Goal: Complete application form

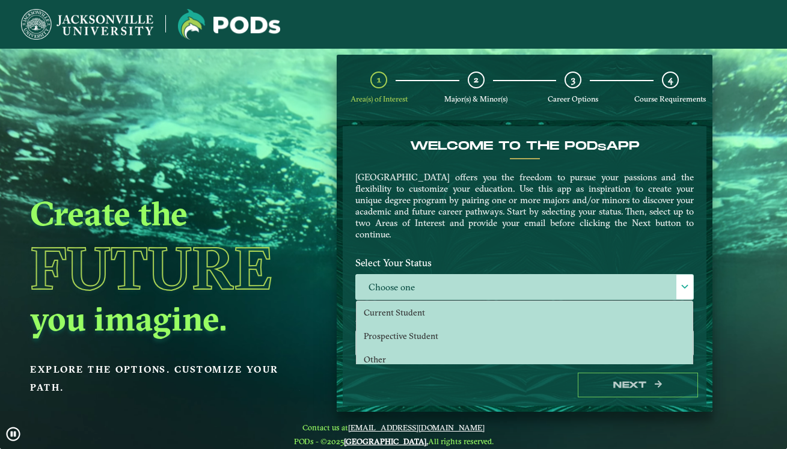
click at [417, 307] on span "Current Student" at bounding box center [394, 312] width 61 height 11
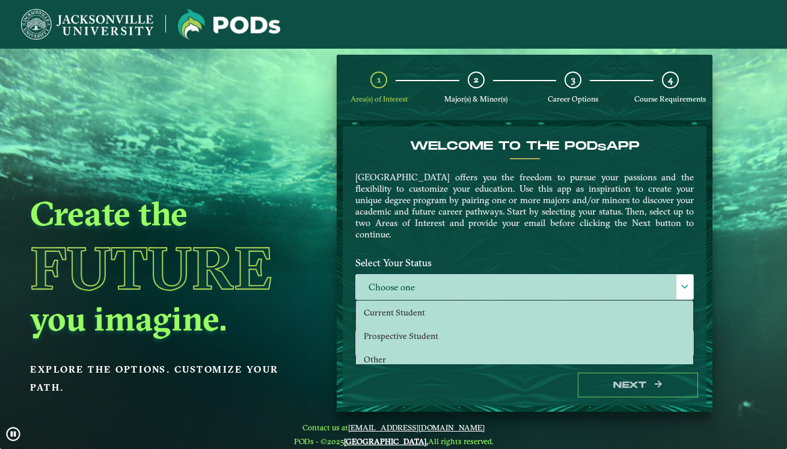
scroll to position [7, 54]
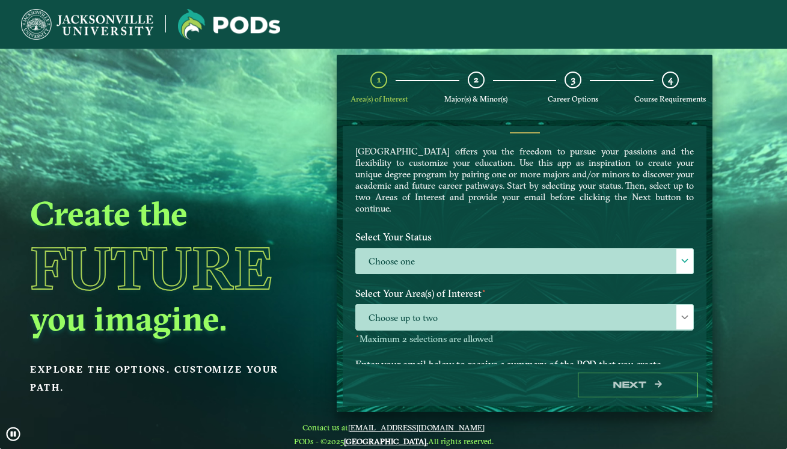
select select "[object Object]"
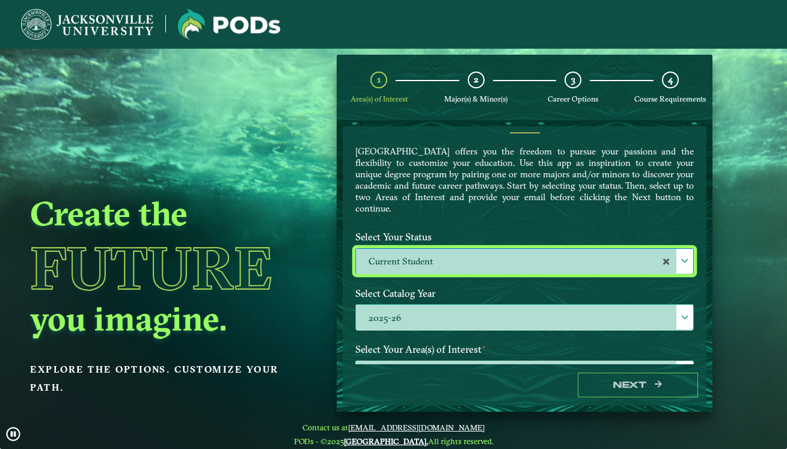
click at [677, 317] on div at bounding box center [685, 317] width 17 height 25
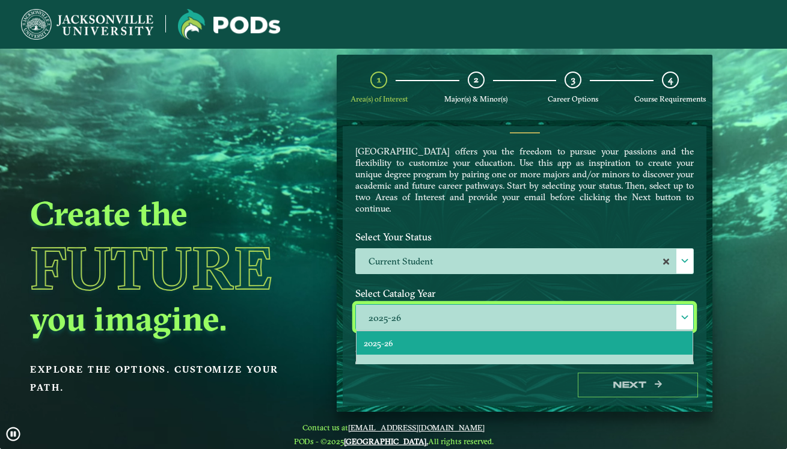
click at [479, 340] on li "2025-26" at bounding box center [525, 342] width 336 height 23
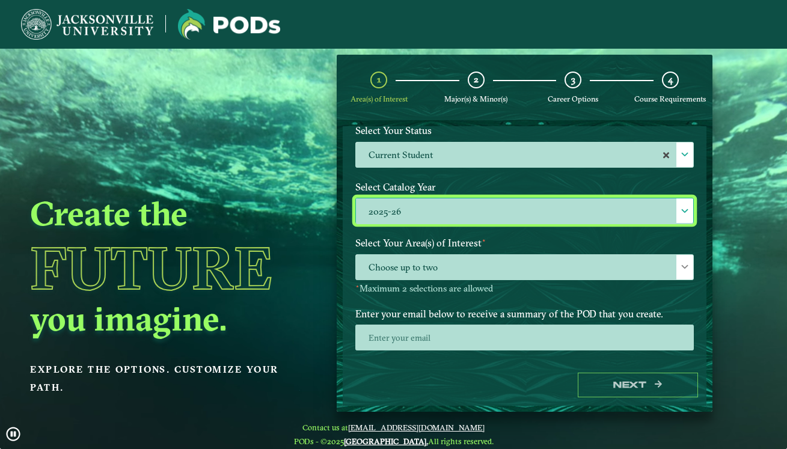
scroll to position [133, 0]
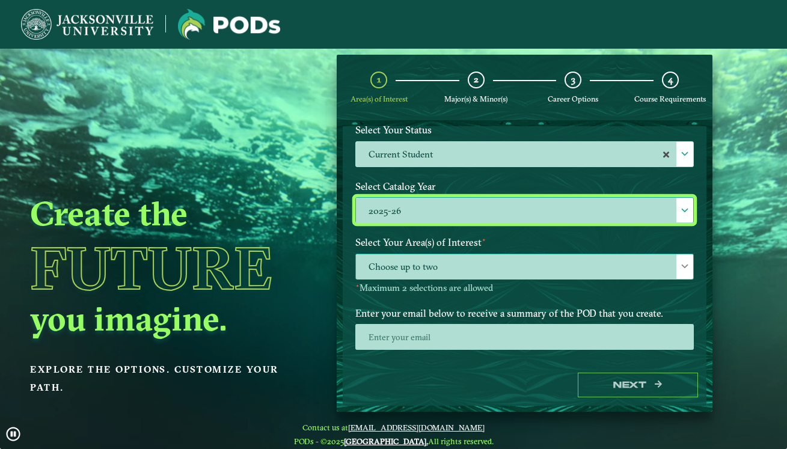
click at [632, 258] on span "Choose up to two" at bounding box center [524, 267] width 337 height 26
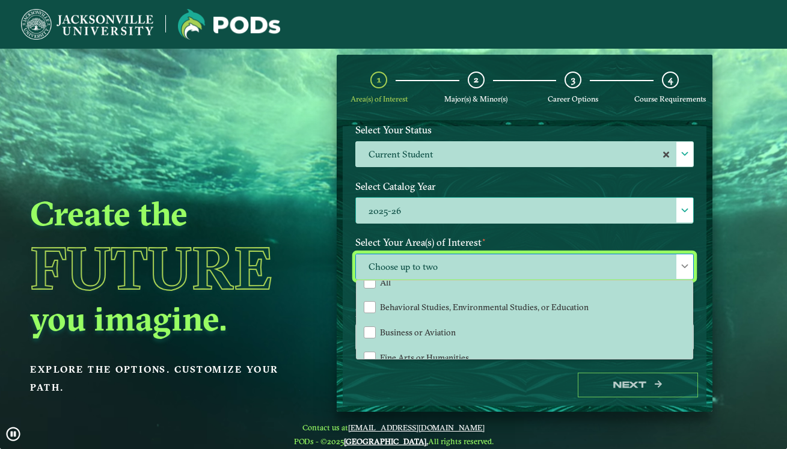
scroll to position [10, 0]
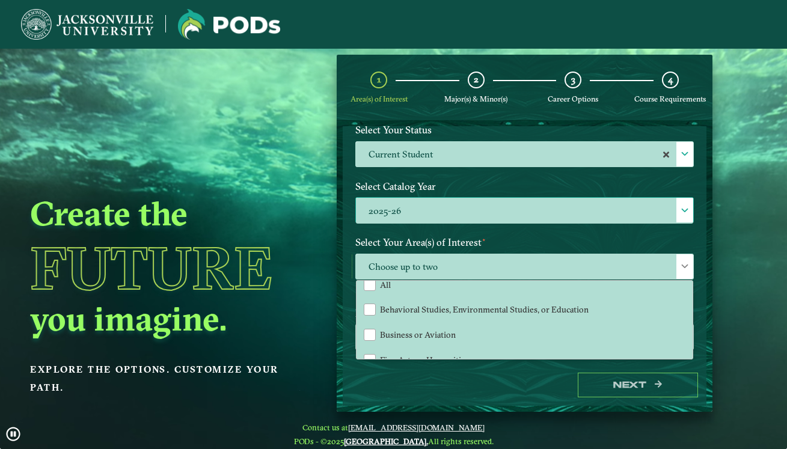
click at [582, 222] on label "2025-26" at bounding box center [524, 211] width 337 height 26
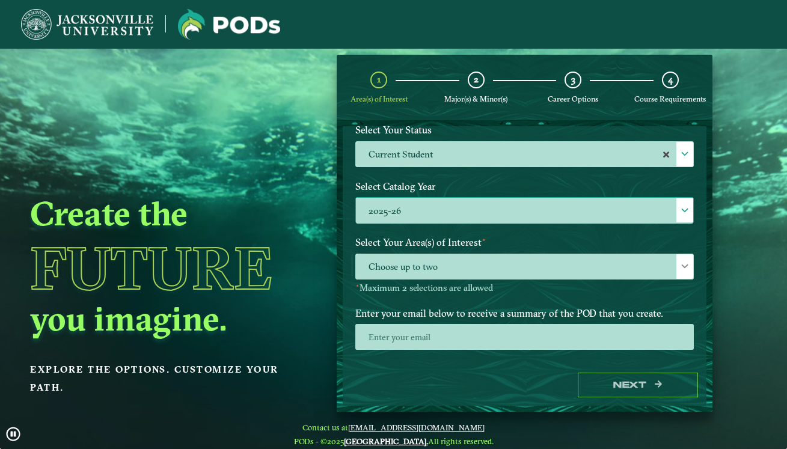
scroll to position [7, 54]
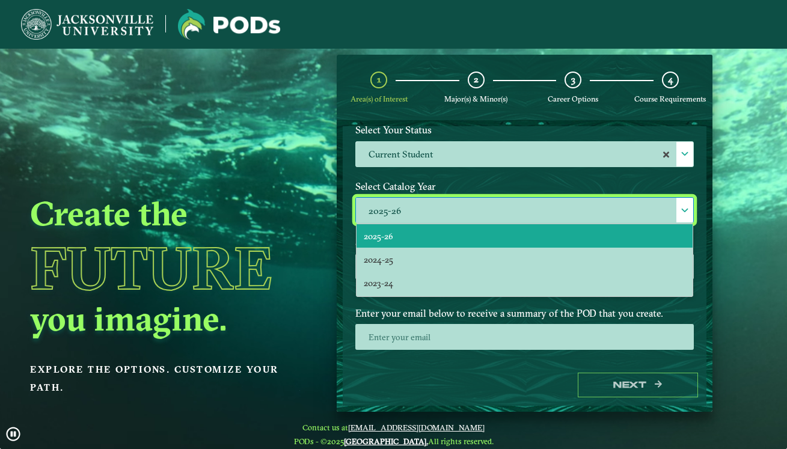
click at [698, 180] on div "Welcome to the POD s app Jacksonville University offers you the freedom to purs…" at bounding box center [525, 245] width 364 height 238
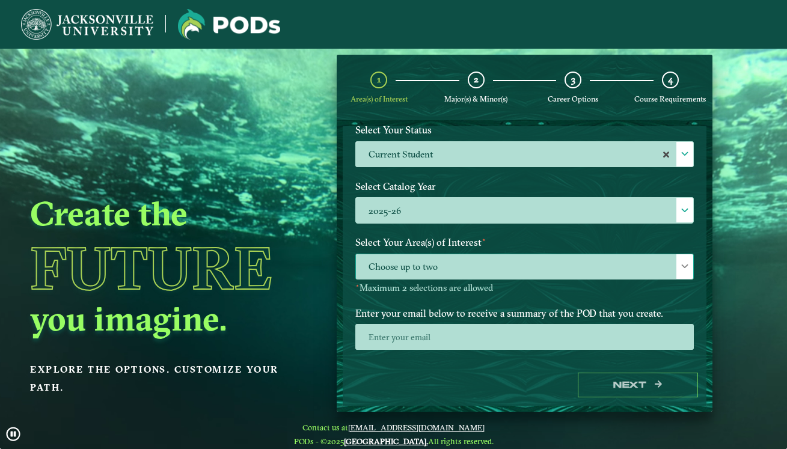
click at [682, 272] on div at bounding box center [685, 266] width 17 height 25
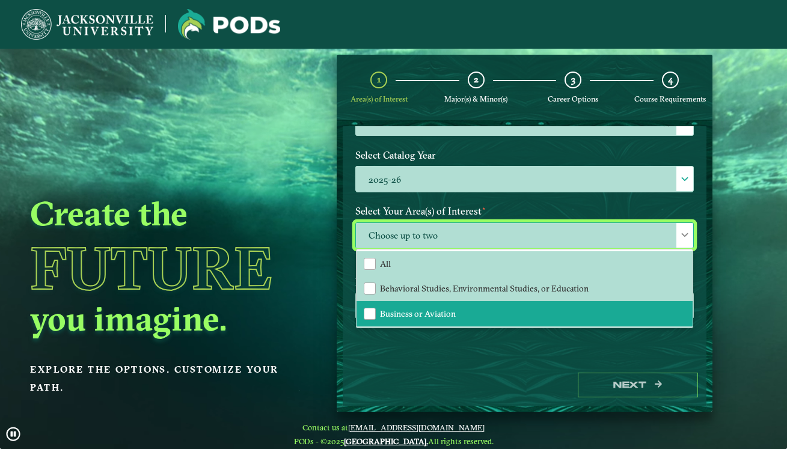
scroll to position [0, 0]
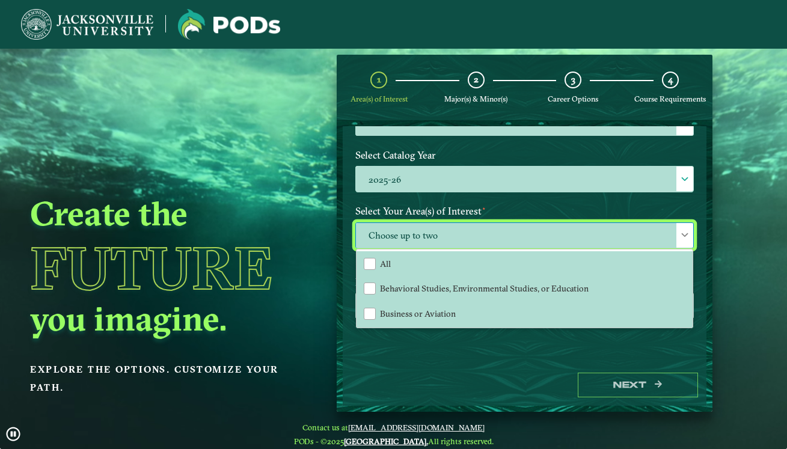
click at [573, 200] on label "Select Your Area(s) of Interest ⋆" at bounding box center [524, 211] width 357 height 22
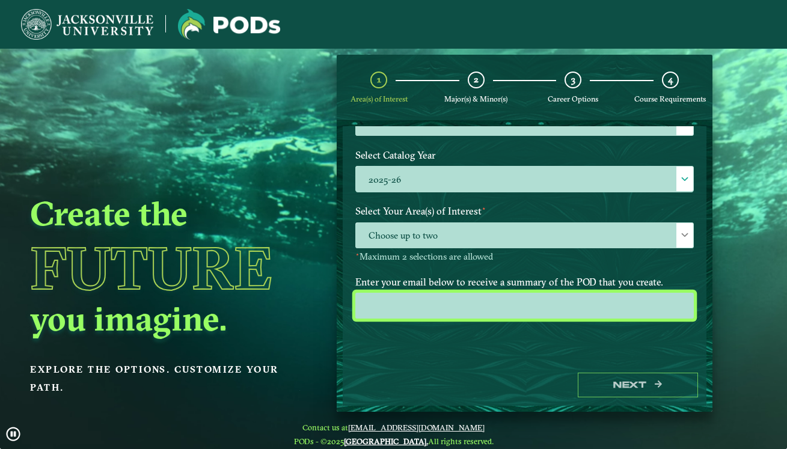
click at [482, 307] on input "email" at bounding box center [524, 306] width 339 height 26
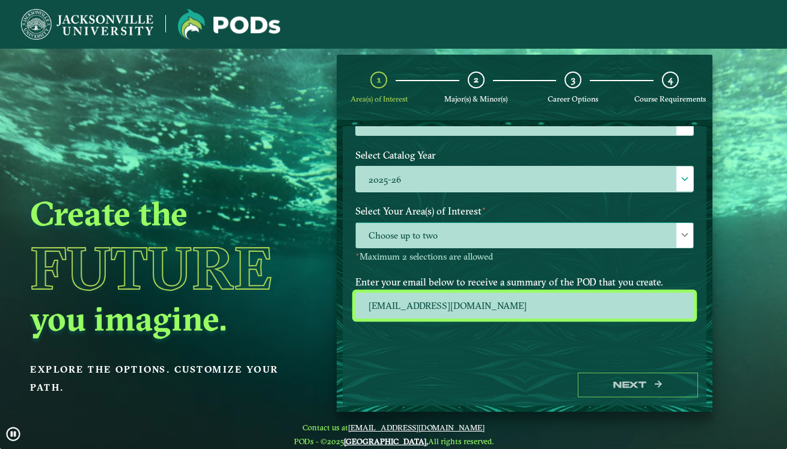
type input "tspengl@jacksonville.edu"
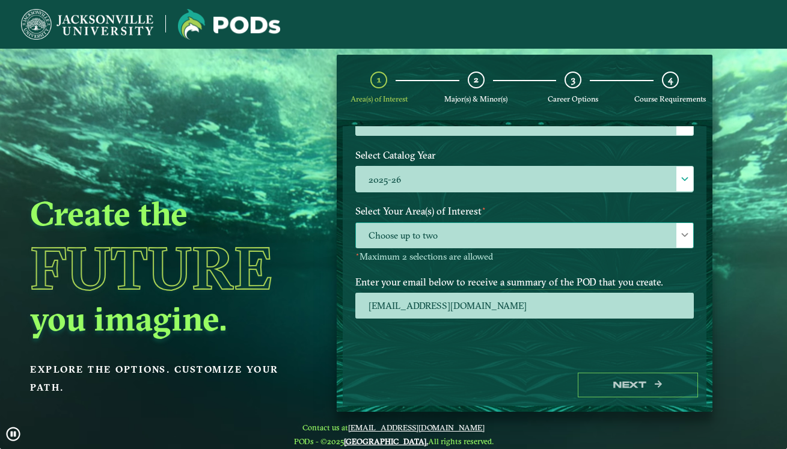
click at [597, 230] on span "Choose up to two" at bounding box center [524, 236] width 337 height 26
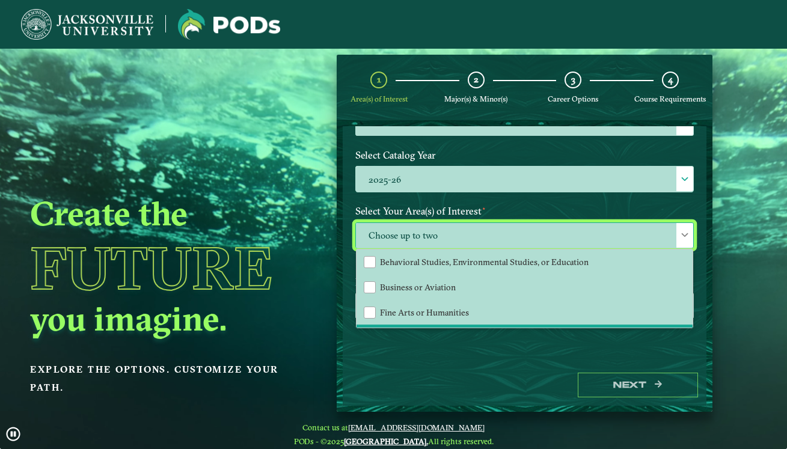
scroll to position [8, 0]
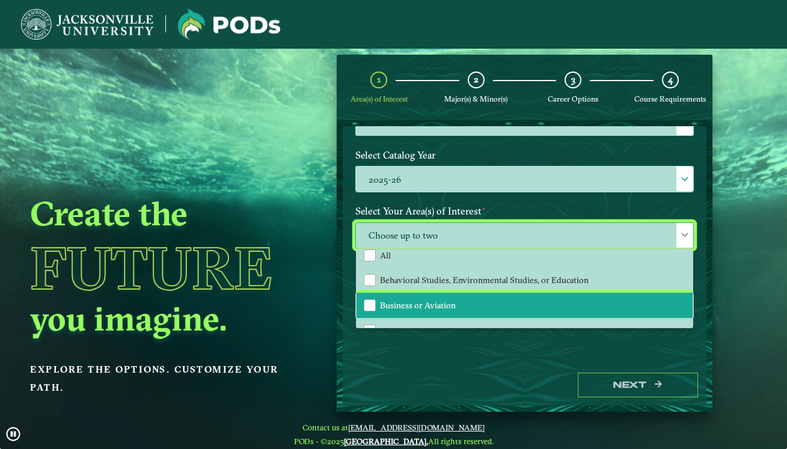
click at [449, 304] on span "Business or Aviation" at bounding box center [418, 305] width 76 height 11
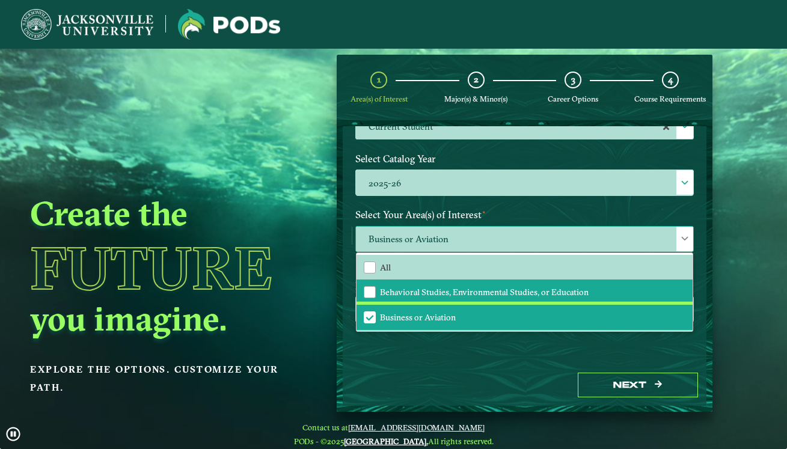
scroll to position [0, 0]
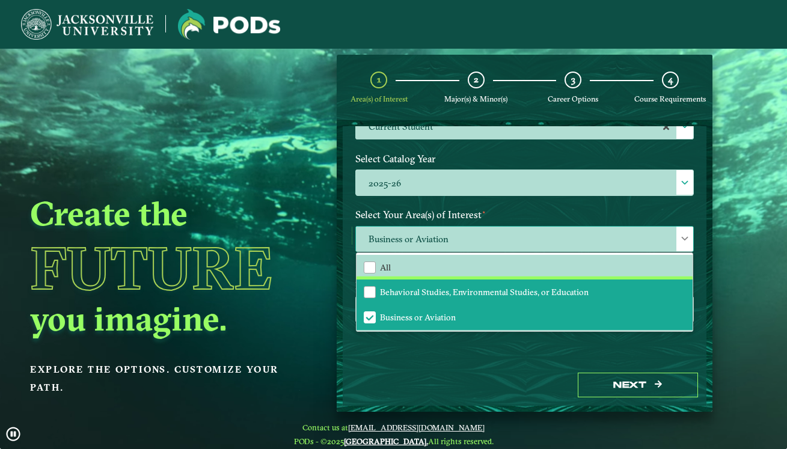
click at [528, 295] on span "Behavioral Studies, Environmental Studies, or Education" at bounding box center [484, 292] width 209 height 11
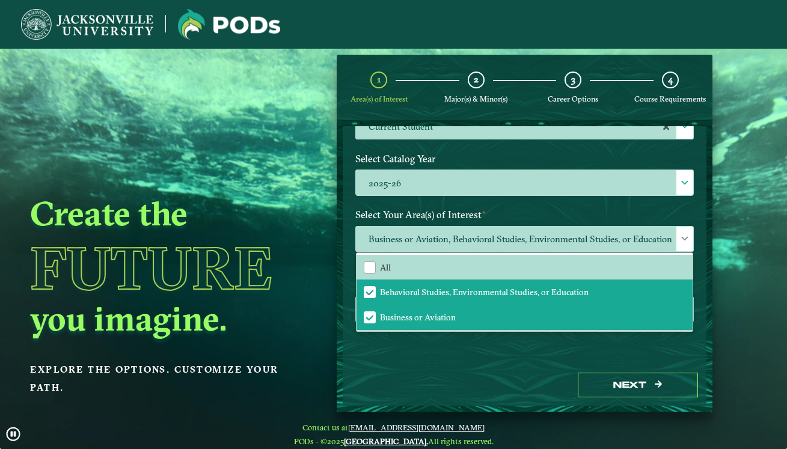
click at [553, 208] on label "Select Your Area(s) of Interest ⋆" at bounding box center [524, 215] width 357 height 22
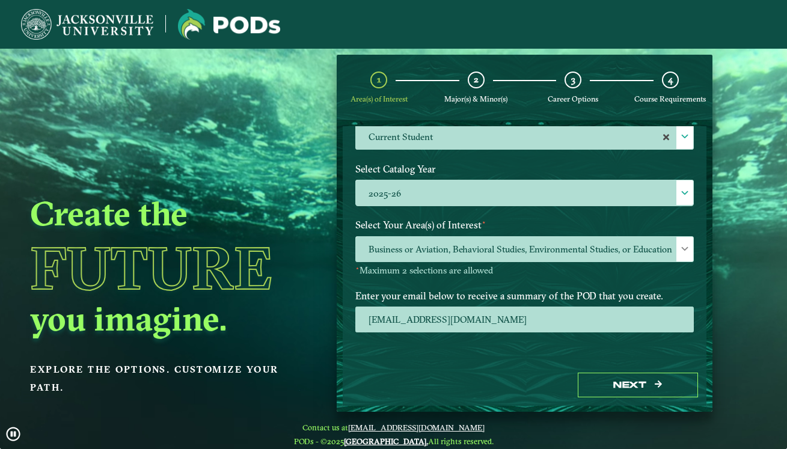
scroll to position [151, 0]
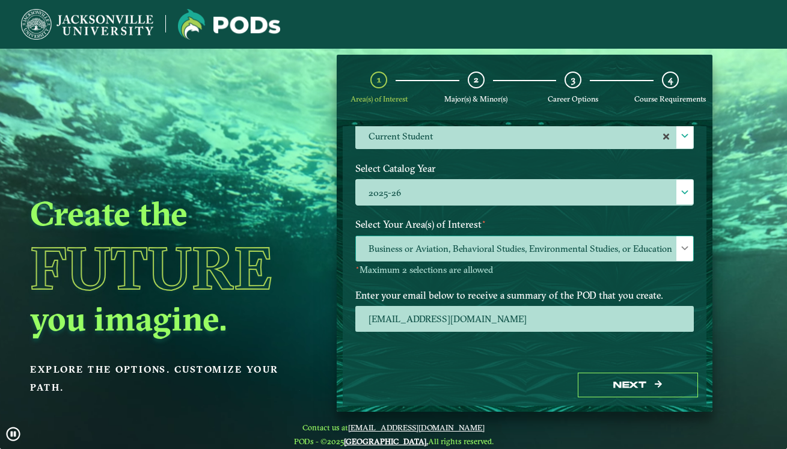
click at [486, 238] on span "Business or Aviation, Behavioral Studies, Environmental Studies, or Education" at bounding box center [524, 249] width 337 height 26
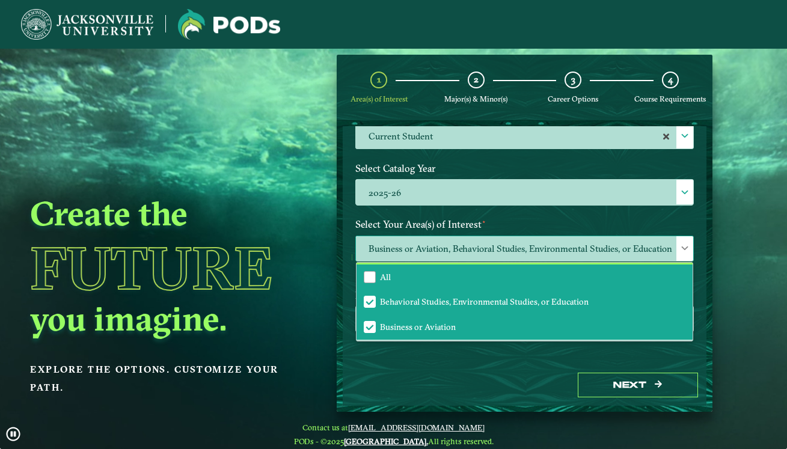
click at [444, 286] on li "All" at bounding box center [525, 277] width 336 height 25
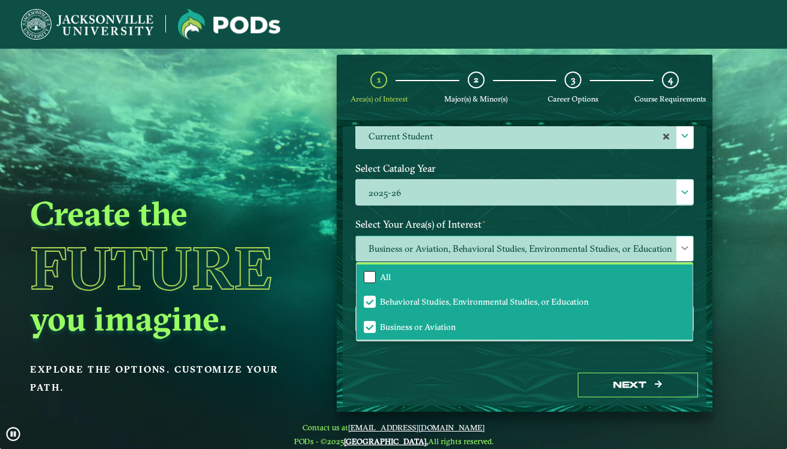
click at [371, 279] on div "All" at bounding box center [370, 277] width 12 height 12
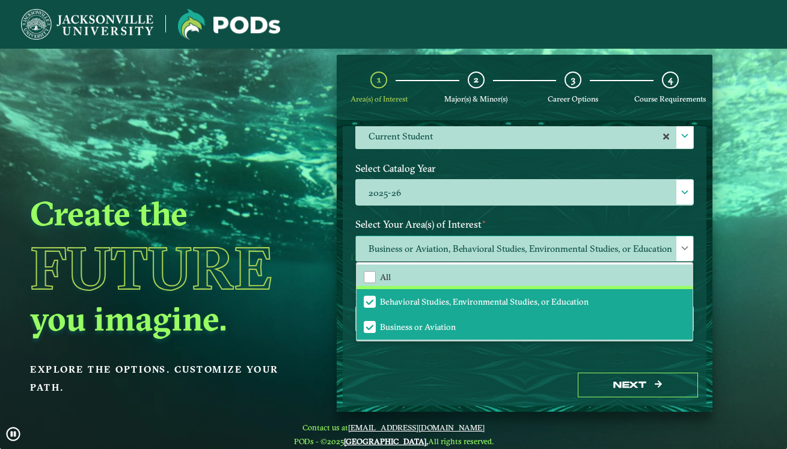
click at [360, 301] on li "Behavioral Studies, Environmental Studies, or Education" at bounding box center [525, 301] width 336 height 25
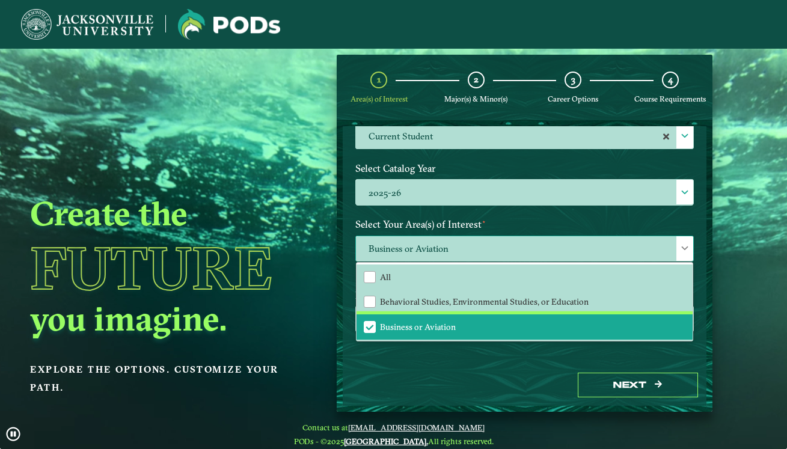
click at [369, 325] on span "Business or Aviation" at bounding box center [369, 327] width 11 height 11
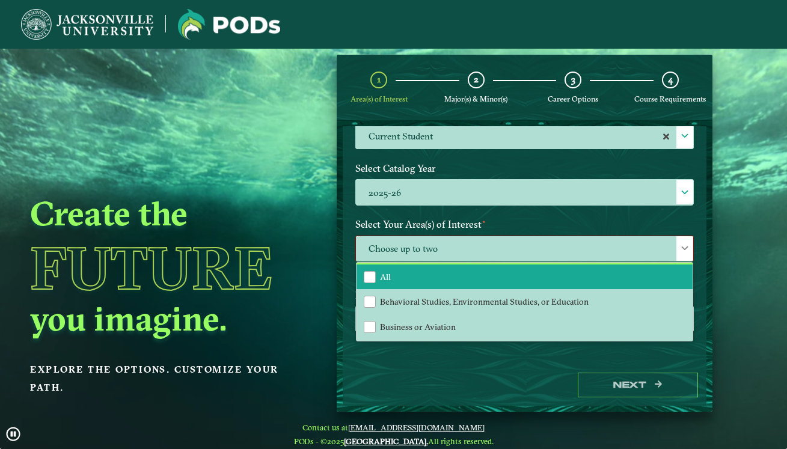
click at [369, 283] on li "All" at bounding box center [525, 277] width 336 height 25
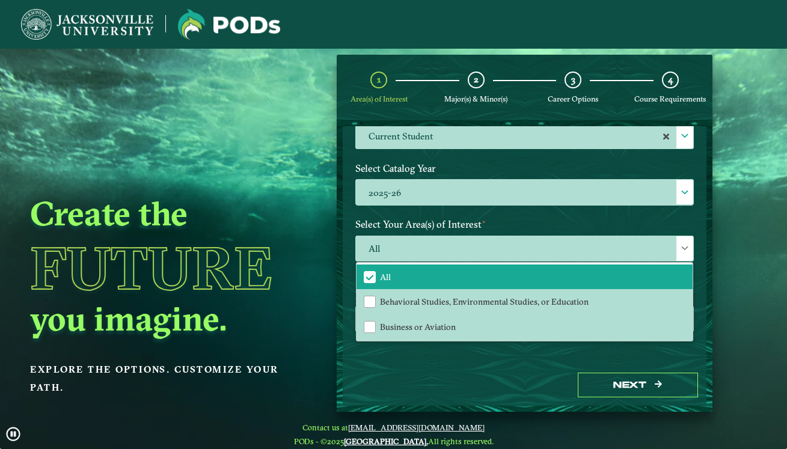
click at [419, 380] on div "Next" at bounding box center [525, 384] width 364 height 41
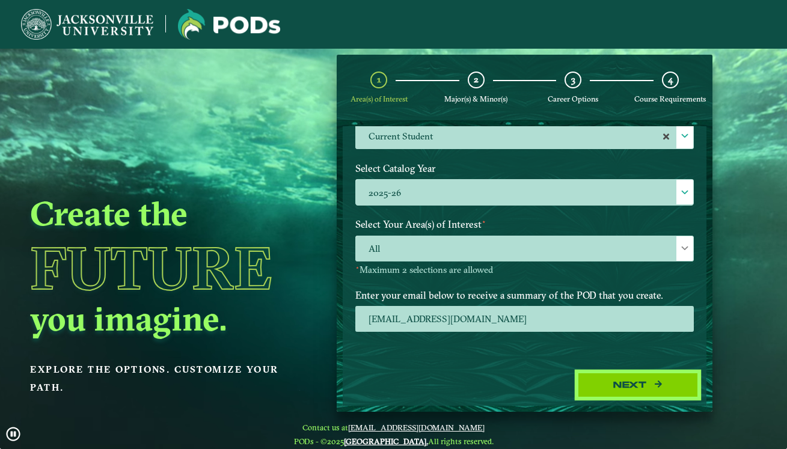
click at [611, 390] on button "Next" at bounding box center [638, 385] width 120 height 25
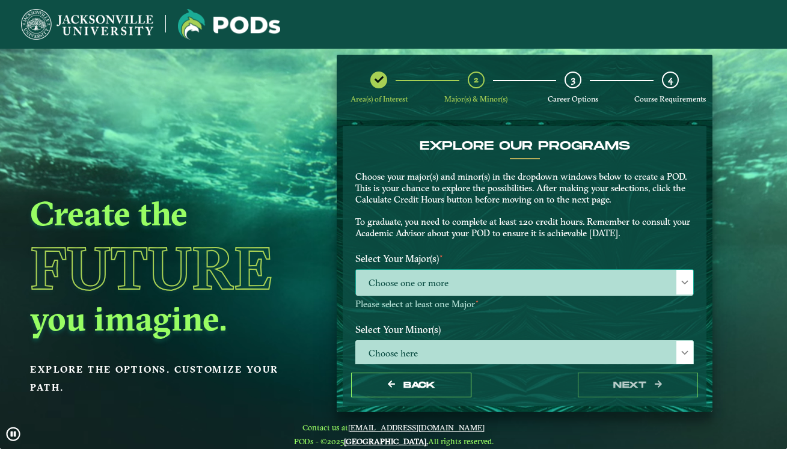
click at [684, 284] on div at bounding box center [685, 282] width 17 height 25
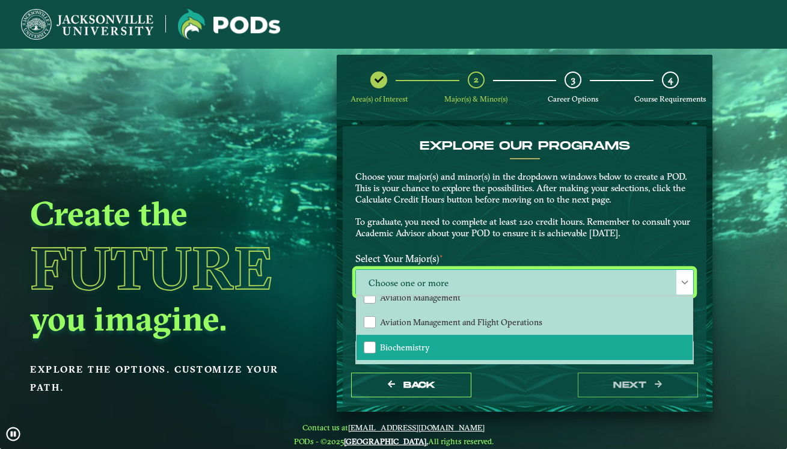
scroll to position [130, 0]
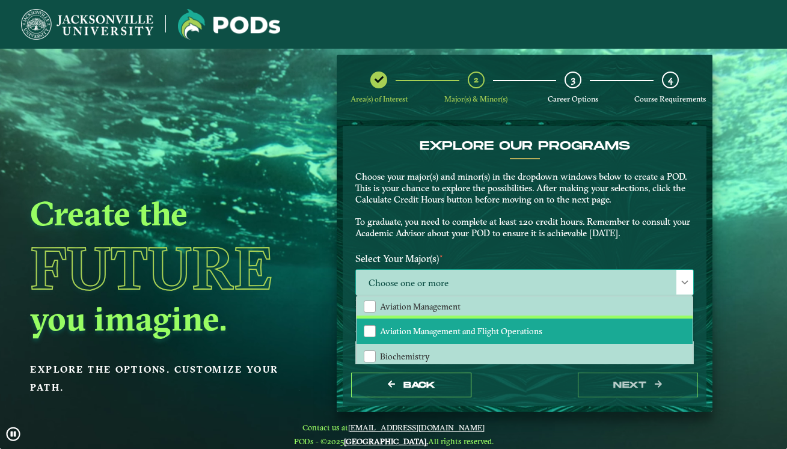
click at [461, 327] on span "Aviation Management and Flight Operations" at bounding box center [461, 331] width 162 height 11
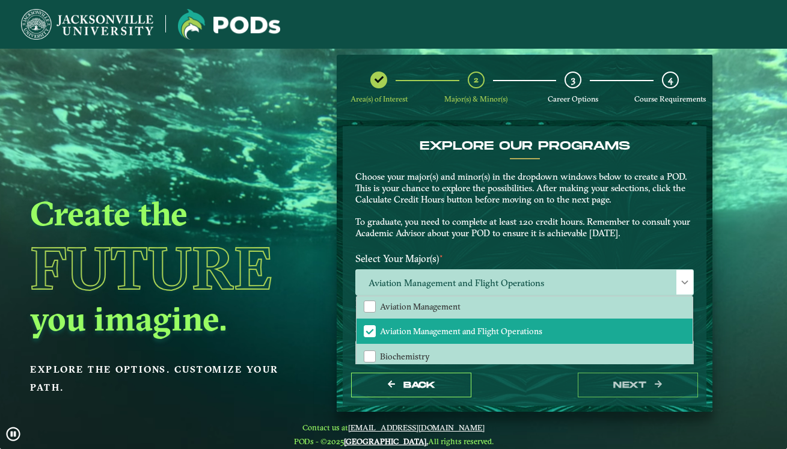
click at [586, 250] on label "Select Your Major(s) ⋆" at bounding box center [524, 259] width 357 height 22
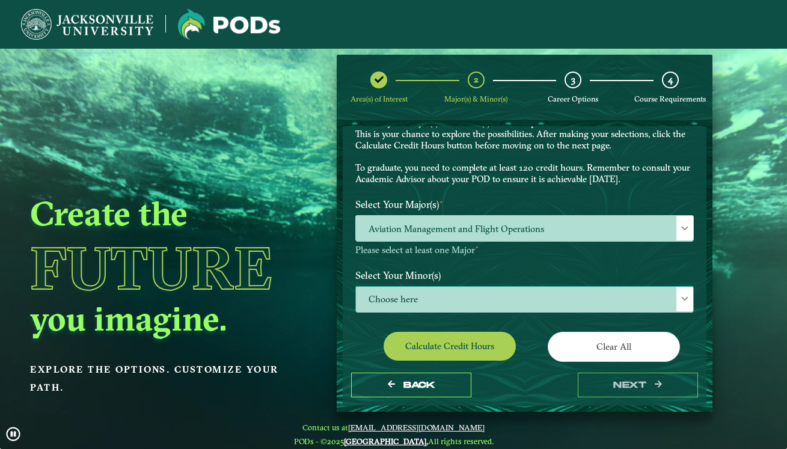
scroll to position [55, 0]
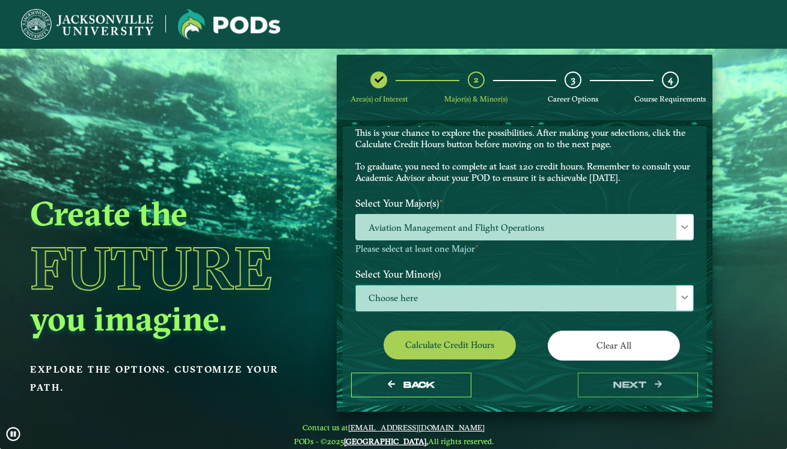
click at [677, 292] on div at bounding box center [685, 298] width 17 height 25
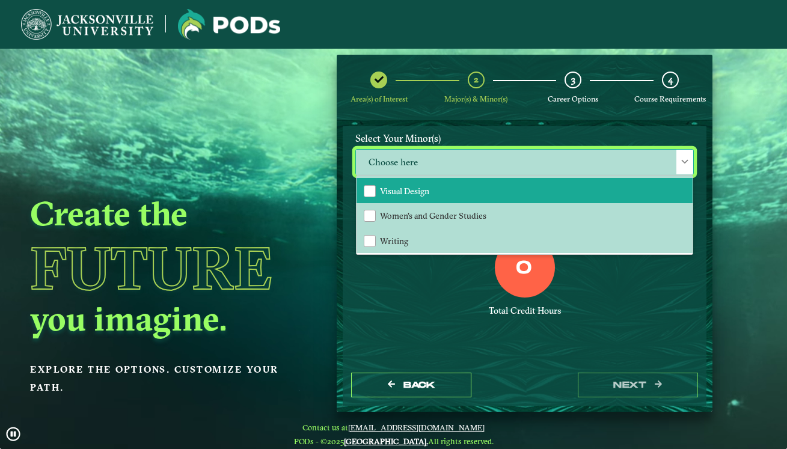
scroll to position [190, 0]
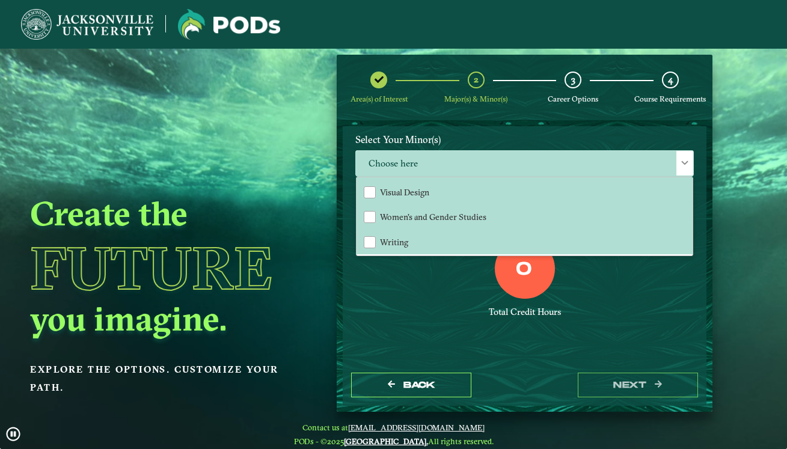
click at [606, 286] on div "0 Total Credit Hours" at bounding box center [524, 290] width 357 height 102
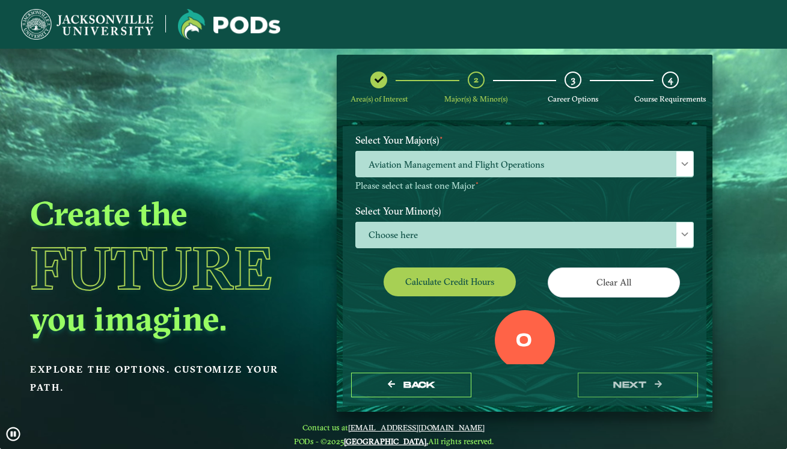
scroll to position [118, 0]
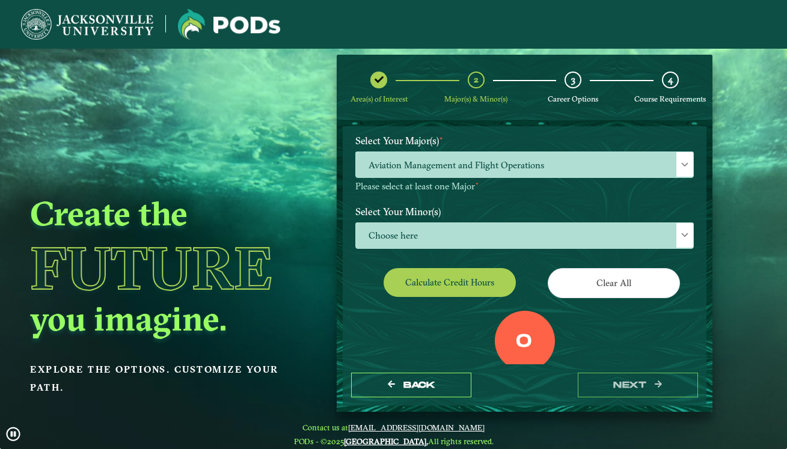
click at [481, 279] on button "Calculate credit hours" at bounding box center [450, 282] width 132 height 28
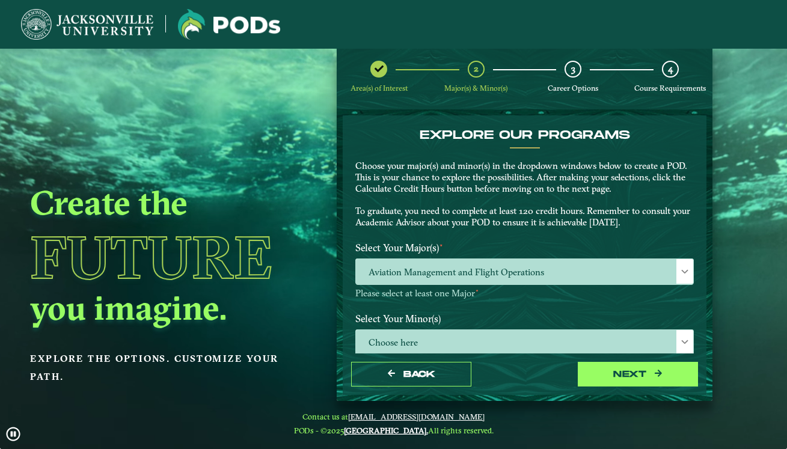
scroll to position [0, 0]
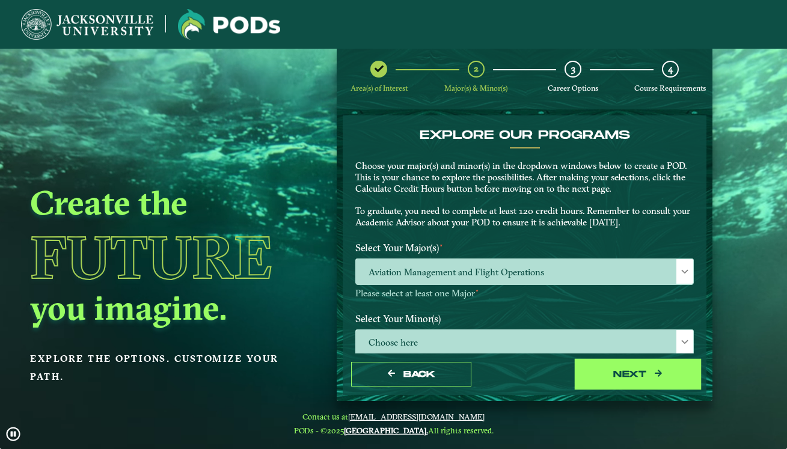
click at [647, 380] on button "next" at bounding box center [638, 374] width 120 height 25
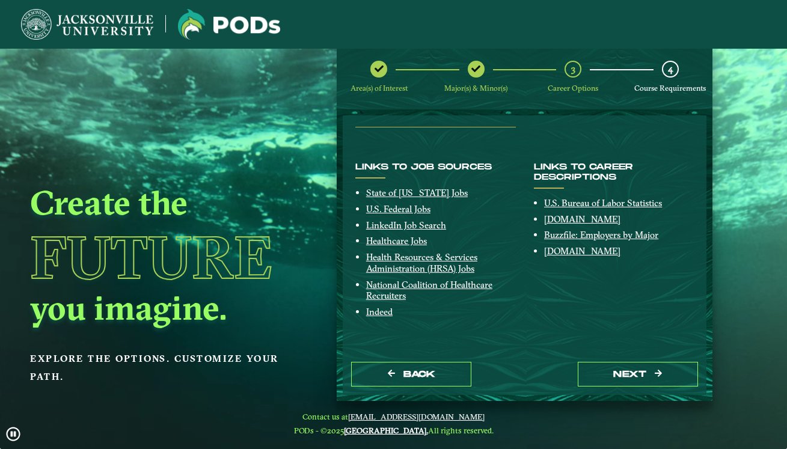
scroll to position [127, 0]
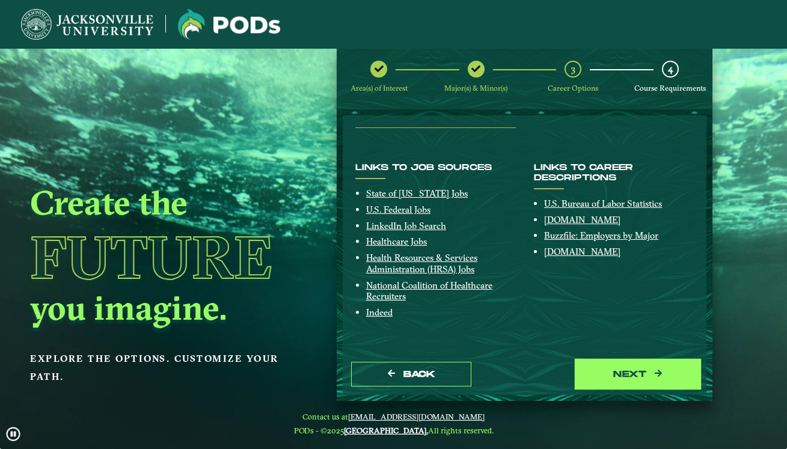
click at [626, 365] on button "next" at bounding box center [638, 374] width 120 height 25
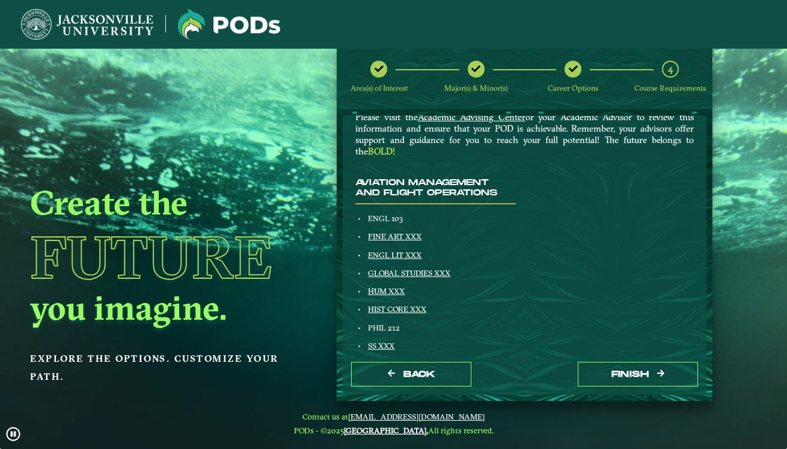
scroll to position [79, 0]
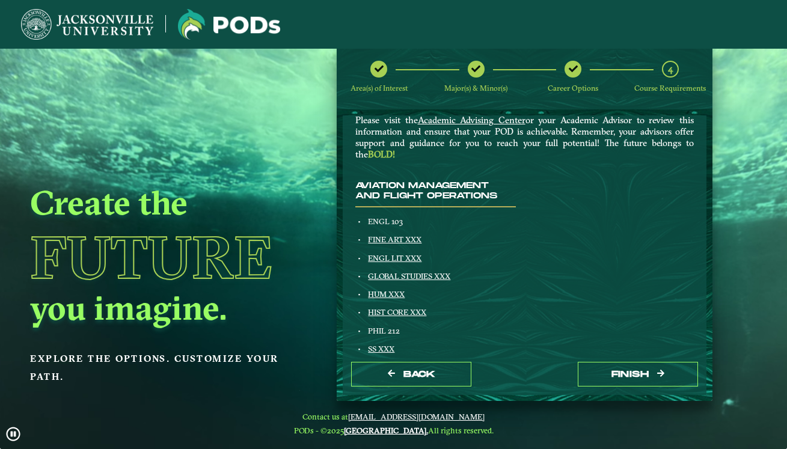
click at [406, 235] on link "FINE ART XXX" at bounding box center [395, 240] width 54 height 10
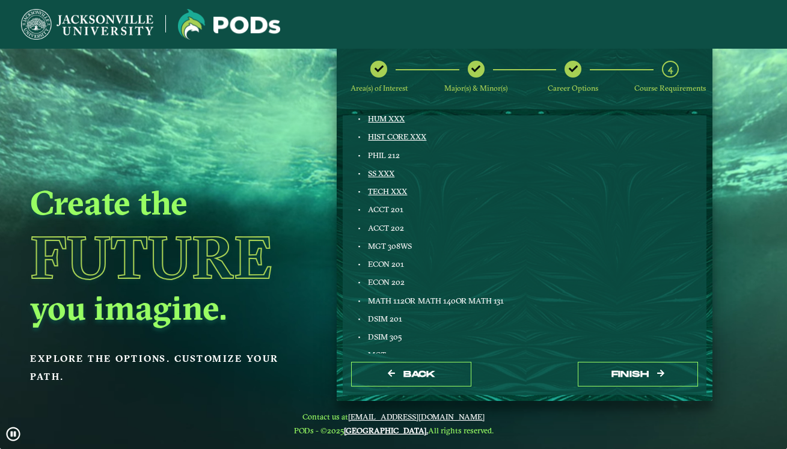
scroll to position [254, 0]
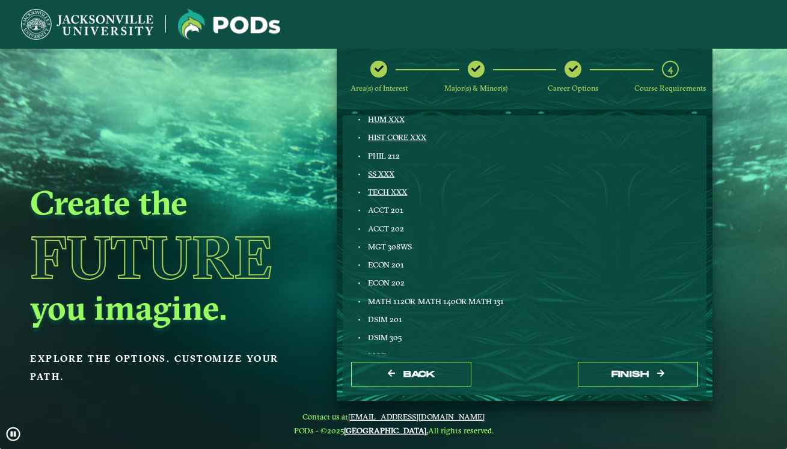
click at [375, 317] on span "DSIM 201" at bounding box center [385, 320] width 34 height 10
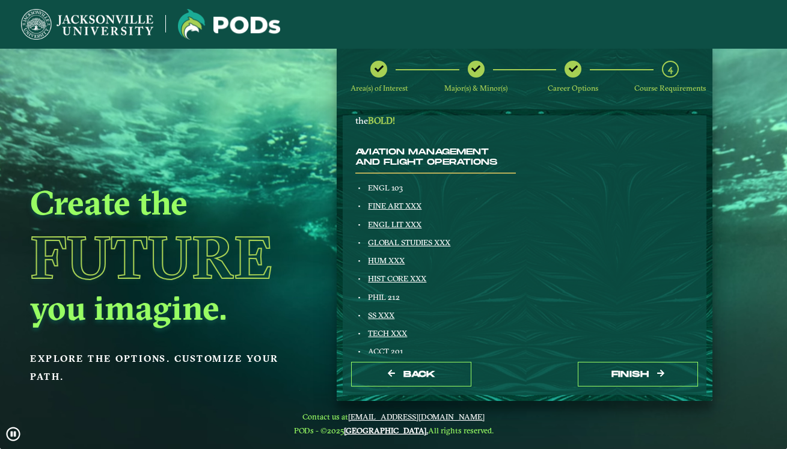
scroll to position [112, 0]
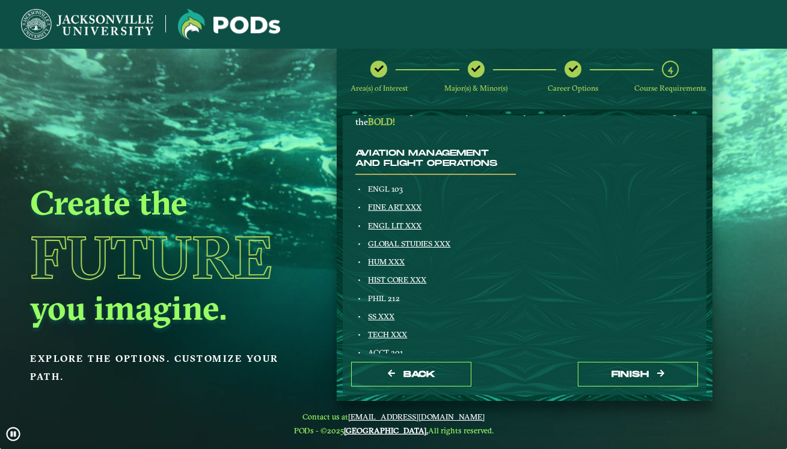
click at [392, 224] on link "ENGL LIT XXX" at bounding box center [395, 226] width 54 height 10
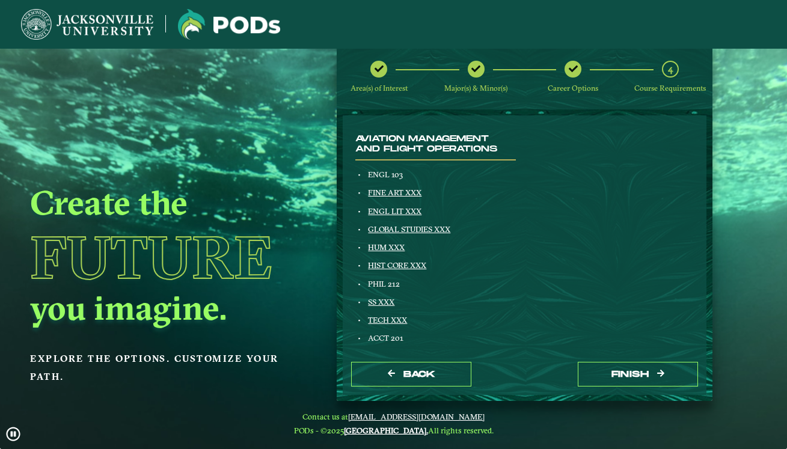
scroll to position [127, 0]
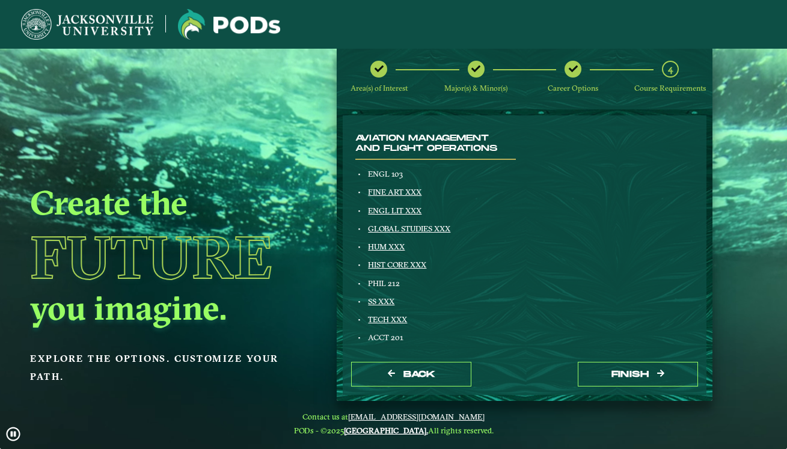
click at [423, 226] on link "GLOBAL STUDIES XXX" at bounding box center [409, 229] width 82 height 10
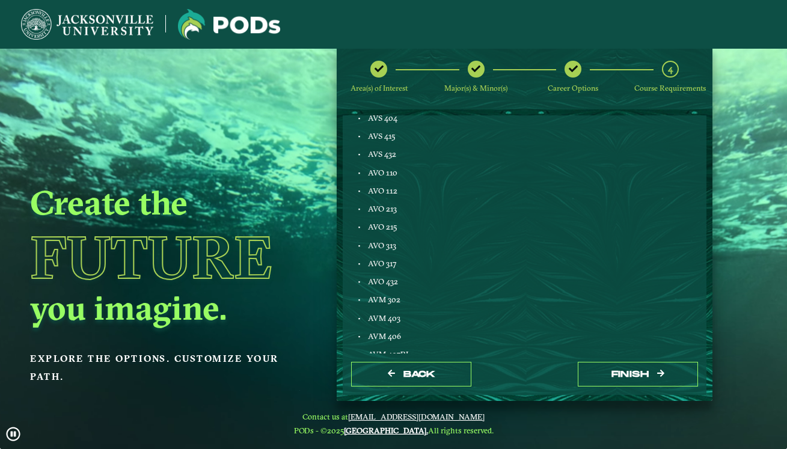
scroll to position [675, 0]
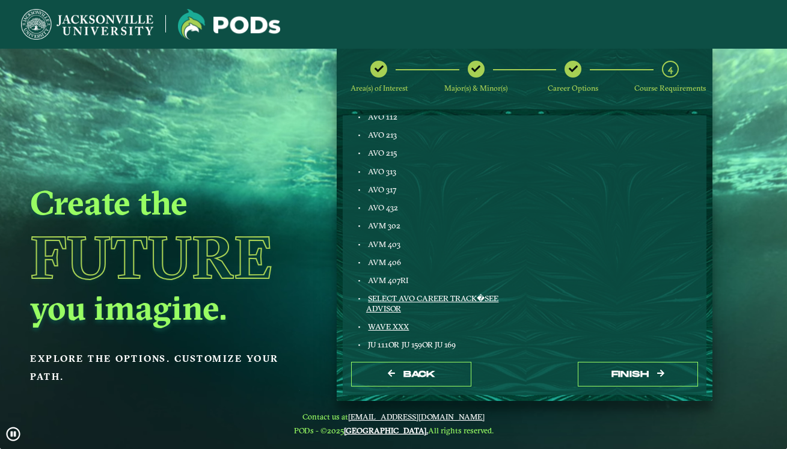
click at [453, 293] on link "SELECT AVO CAREER TRACK�SEE ADVISOR" at bounding box center [432, 302] width 133 height 19
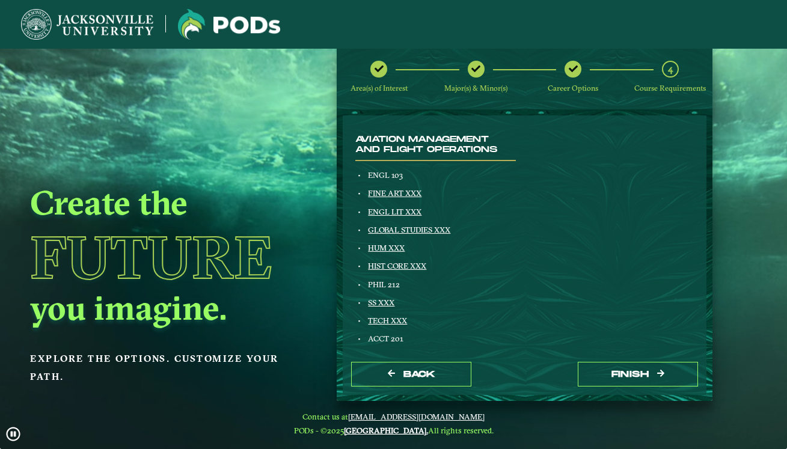
scroll to position [123, 0]
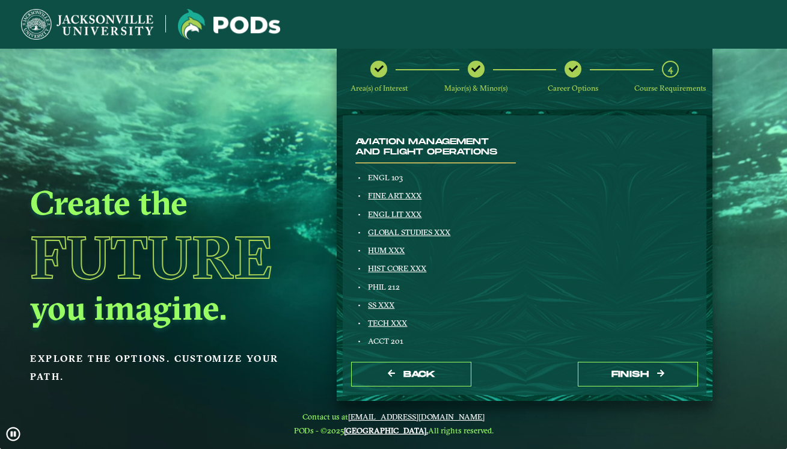
click at [389, 247] on link "HUM XXX" at bounding box center [386, 250] width 37 height 10
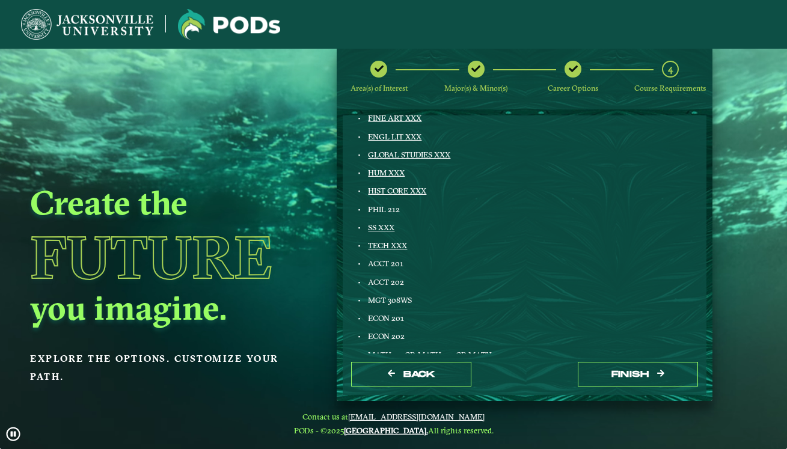
scroll to position [202, 0]
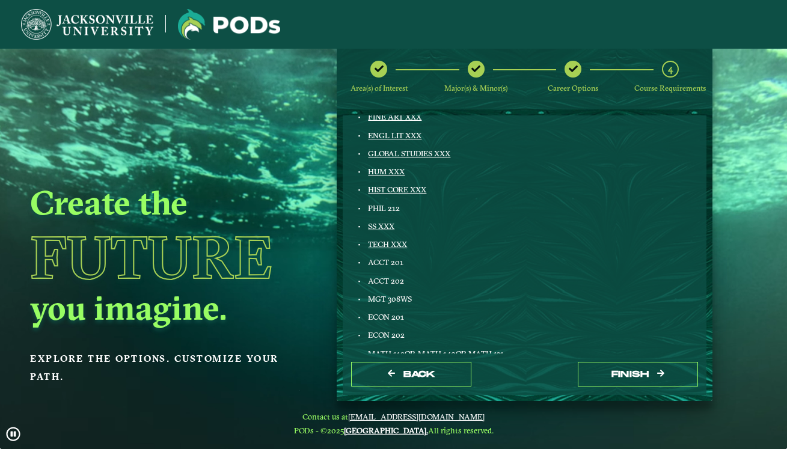
click at [380, 223] on link "SS XXX" at bounding box center [381, 226] width 26 height 10
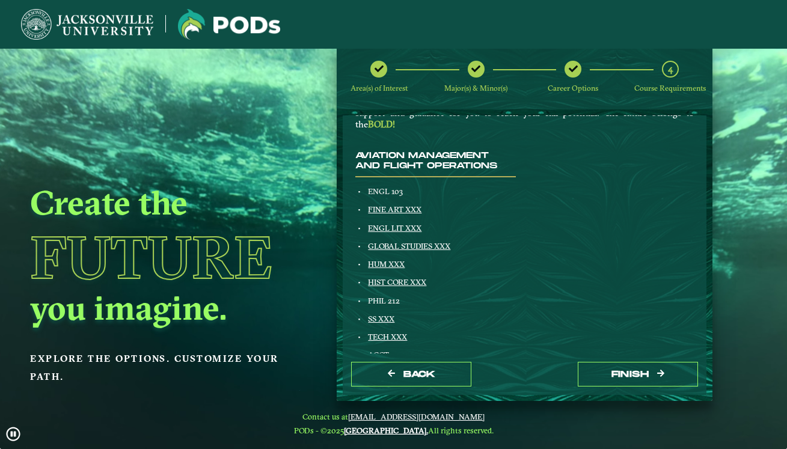
scroll to position [108, 0]
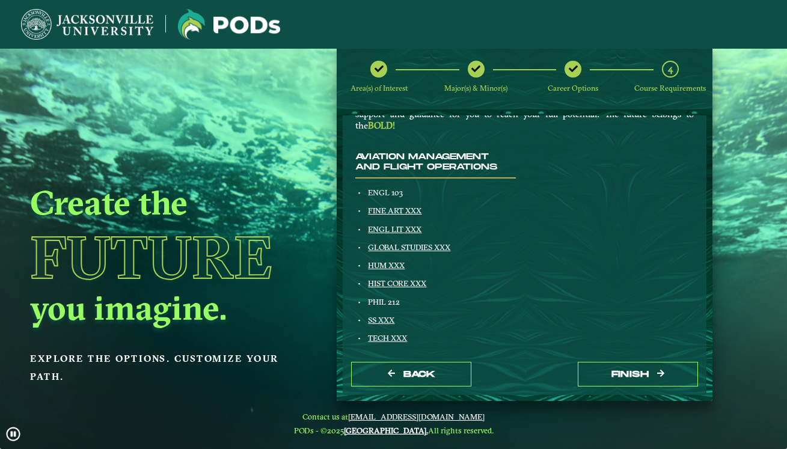
click at [391, 242] on link "GLOBAL STUDIES XXX" at bounding box center [409, 247] width 82 height 10
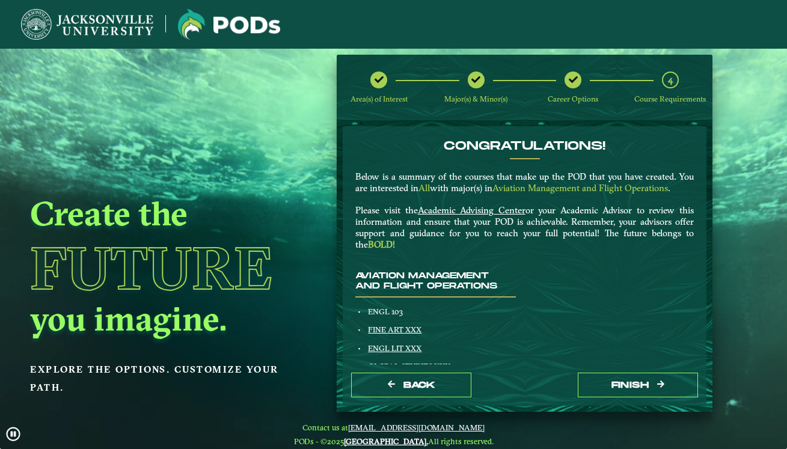
scroll to position [0, 0]
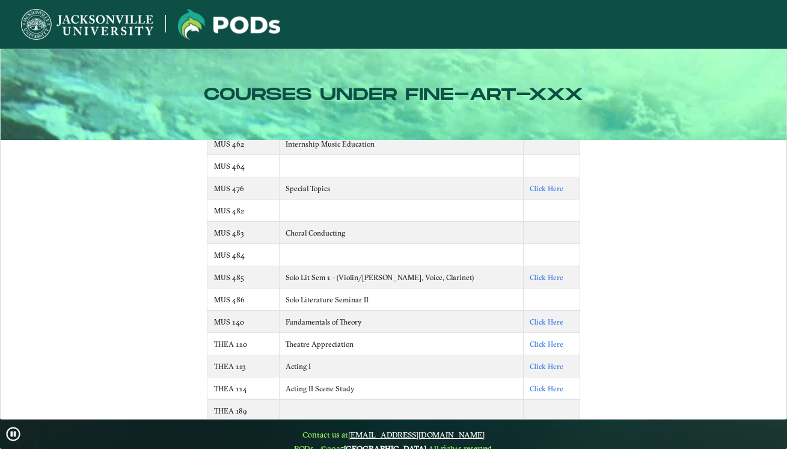
scroll to position [5604, 0]
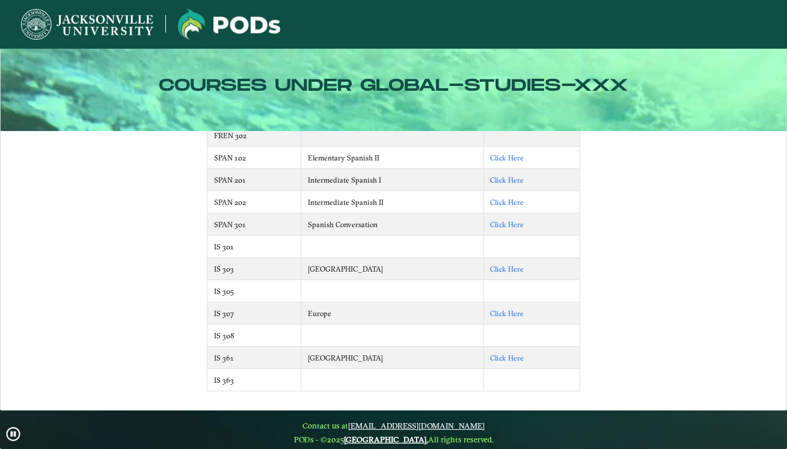
scroll to position [10, 0]
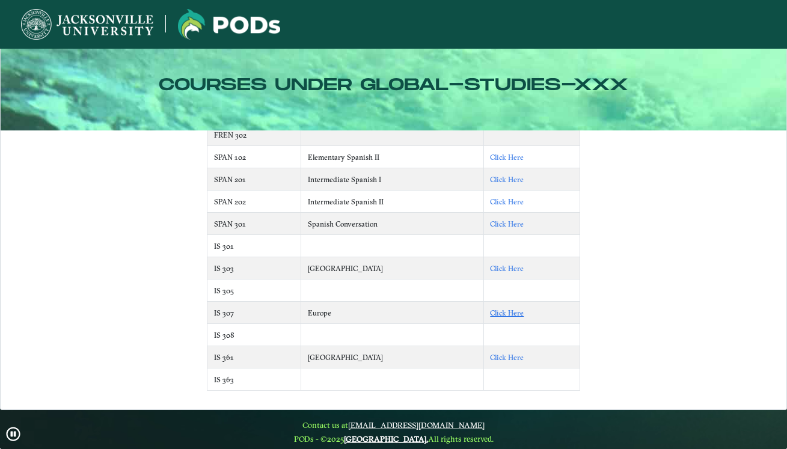
click at [502, 315] on link "Click Here" at bounding box center [507, 313] width 34 height 9
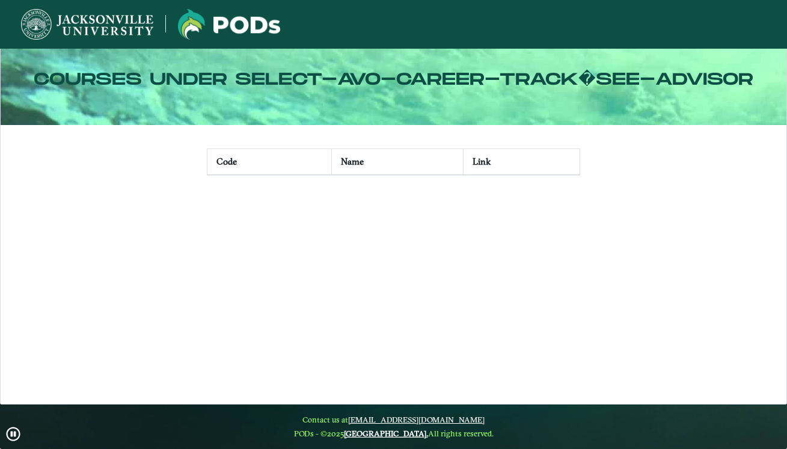
scroll to position [18, 0]
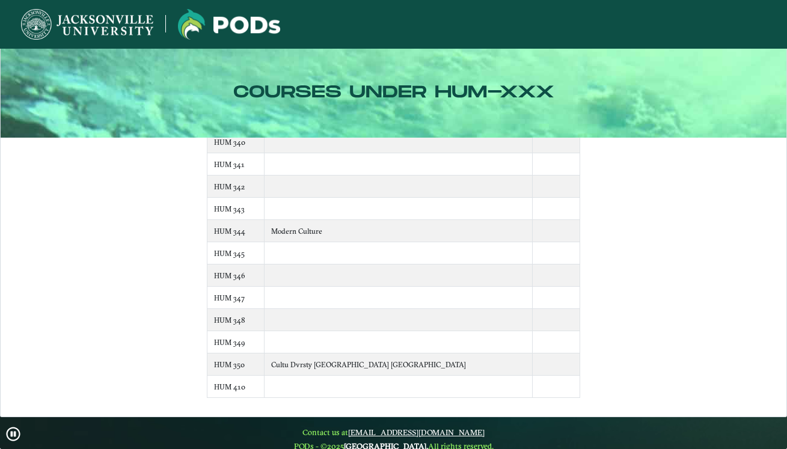
scroll to position [2, 0]
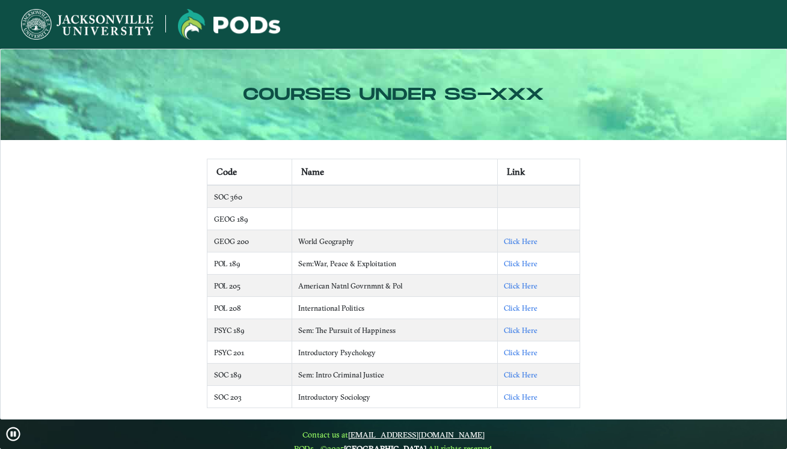
scroll to position [6, 0]
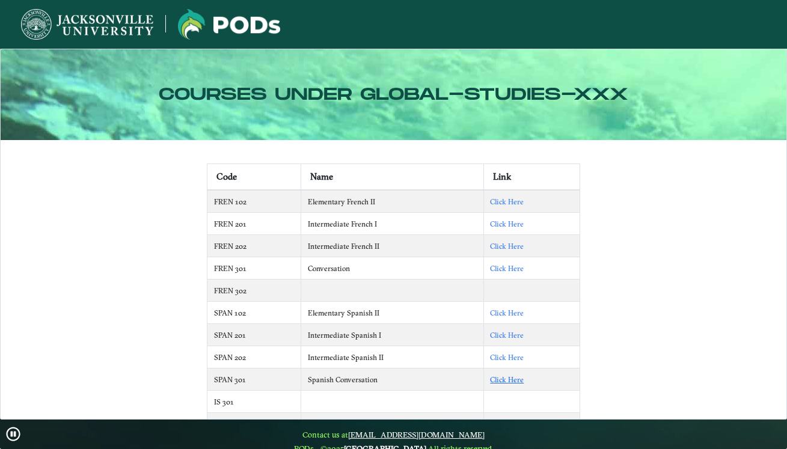
click at [498, 375] on link "Click Here" at bounding box center [507, 379] width 34 height 9
click at [518, 203] on link "Click Here" at bounding box center [507, 201] width 34 height 9
